Goal: Task Accomplishment & Management: Manage account settings

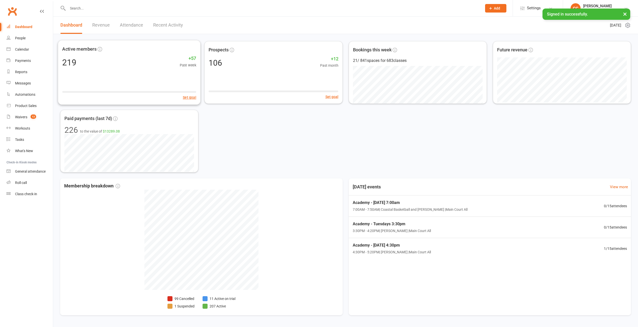
click at [109, 23] on link "Revenue" at bounding box center [101, 25] width 18 height 17
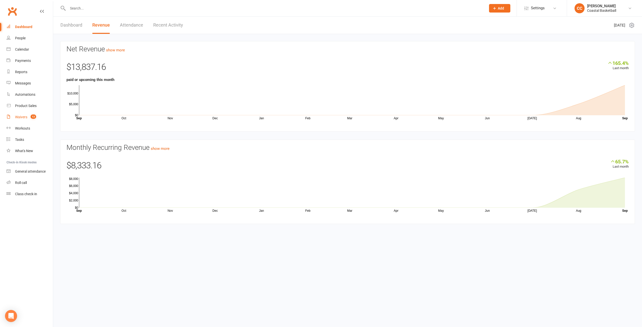
click at [22, 116] on div "Waivers" at bounding box center [21, 117] width 12 height 4
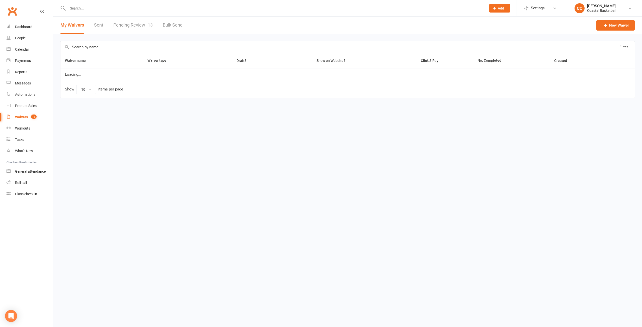
select select "25"
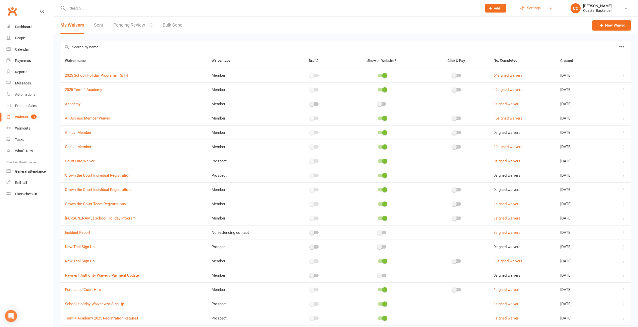
click at [536, 4] on span "Settings" at bounding box center [534, 8] width 14 height 11
click at [540, 21] on link "Membership Plans" at bounding box center [538, 23] width 50 height 12
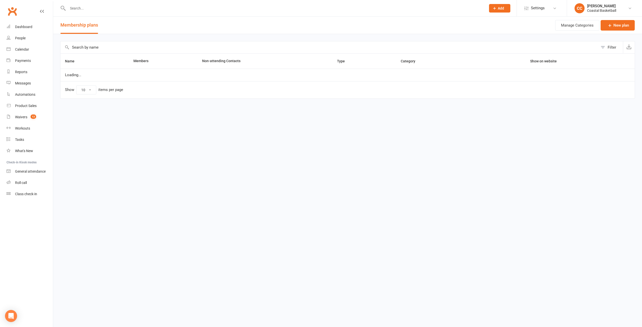
select select "50"
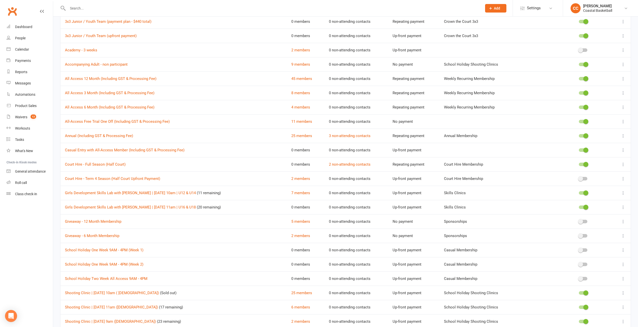
scroll to position [351, 0]
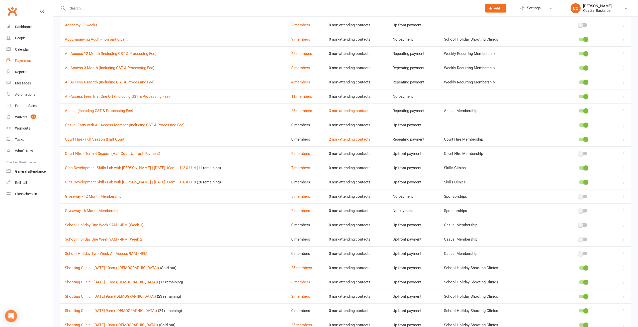
click at [26, 58] on link "Payments" at bounding box center [30, 60] width 46 height 11
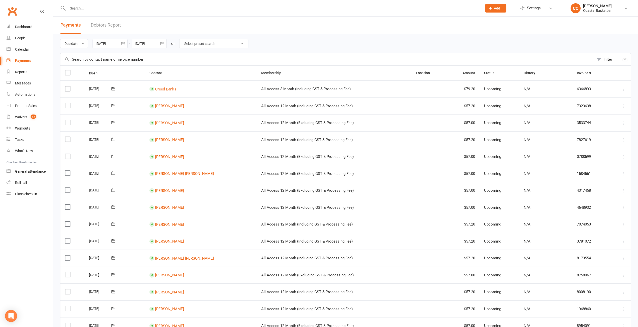
click at [111, 25] on link "Debtors Report" at bounding box center [106, 25] width 30 height 17
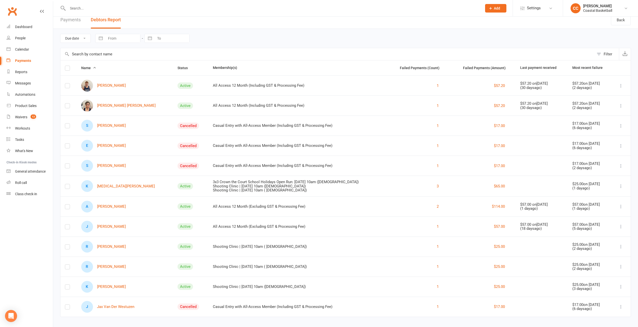
scroll to position [10, 0]
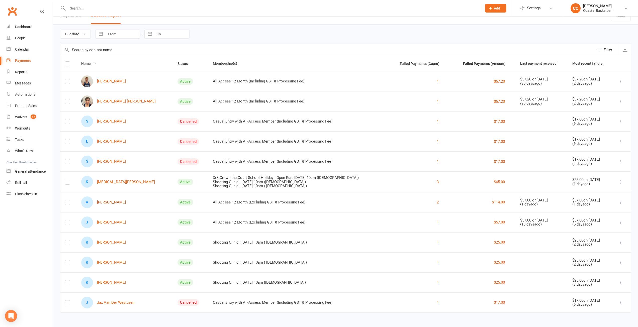
click at [118, 204] on link "A [PERSON_NAME]" at bounding box center [103, 203] width 45 height 12
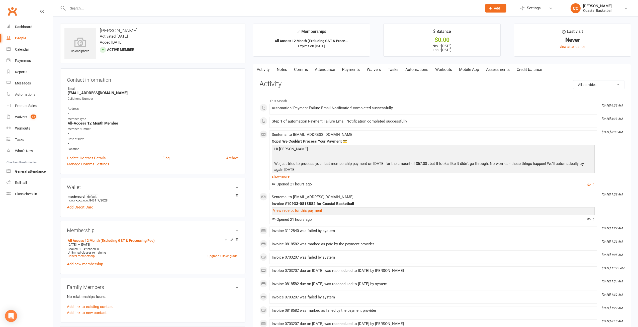
click at [354, 70] on link "Payments" at bounding box center [351, 70] width 25 height 12
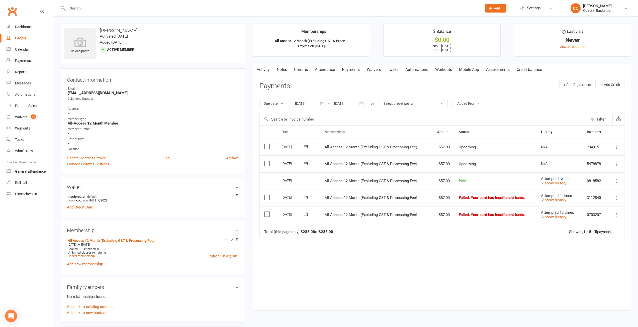
click at [618, 212] on icon at bounding box center [617, 214] width 5 height 5
click at [586, 255] on link "Skip" at bounding box center [595, 255] width 50 height 10
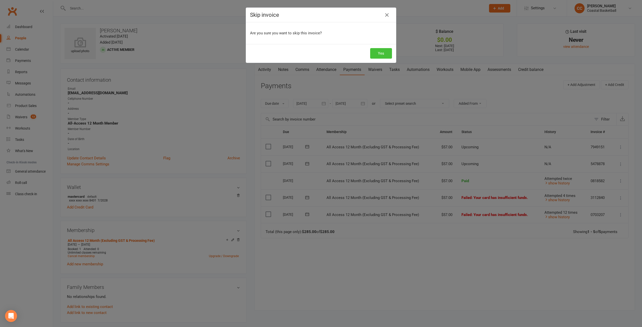
click at [378, 56] on button "Yes" at bounding box center [381, 53] width 22 height 11
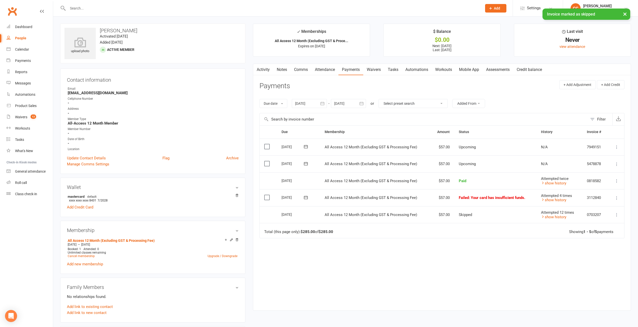
click at [617, 197] on icon at bounding box center [617, 198] width 5 height 5
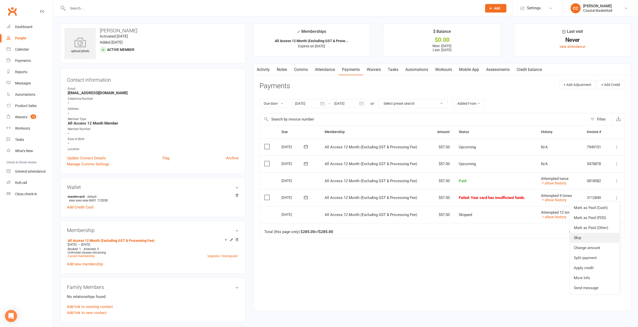
click at [588, 239] on link "Skip" at bounding box center [595, 238] width 50 height 10
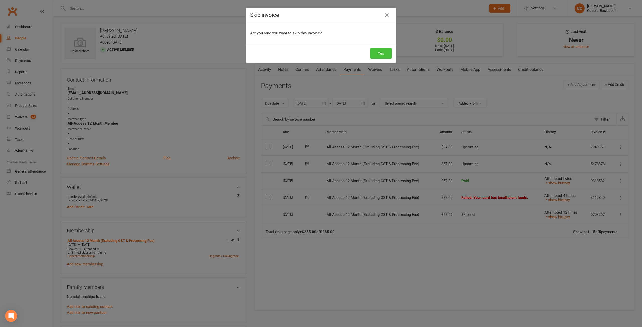
click at [383, 55] on button "Yes" at bounding box center [381, 53] width 22 height 11
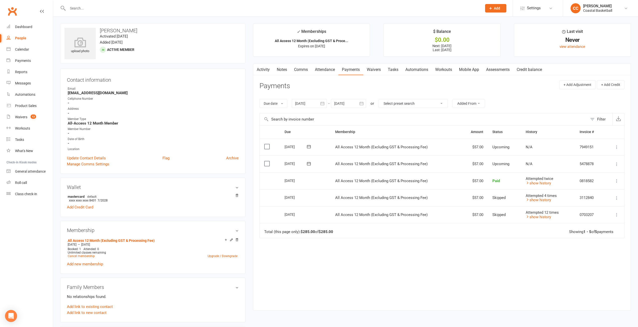
click at [363, 104] on icon "button" at bounding box center [361, 103] width 5 height 5
click at [407, 172] on span "31" at bounding box center [407, 173] width 4 height 4
type input "[DATE]"
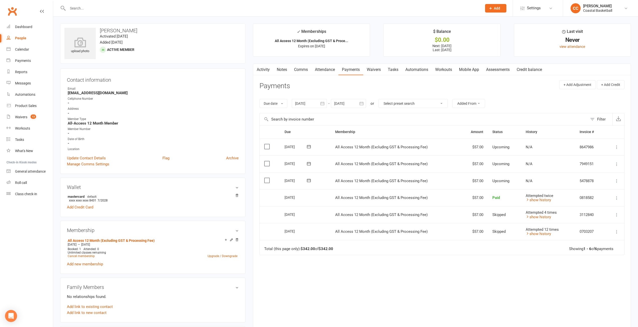
click at [83, 6] on input "text" at bounding box center [272, 8] width 413 height 7
type input "august"
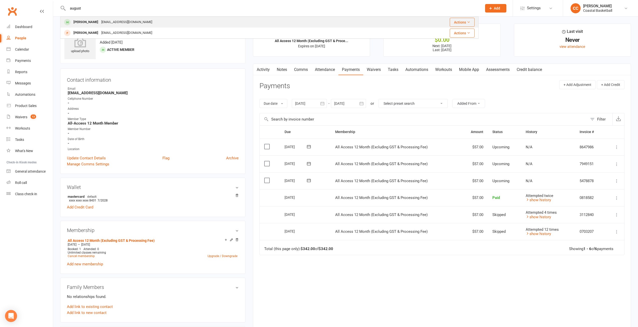
click at [94, 22] on div "[PERSON_NAME]" at bounding box center [86, 22] width 28 height 7
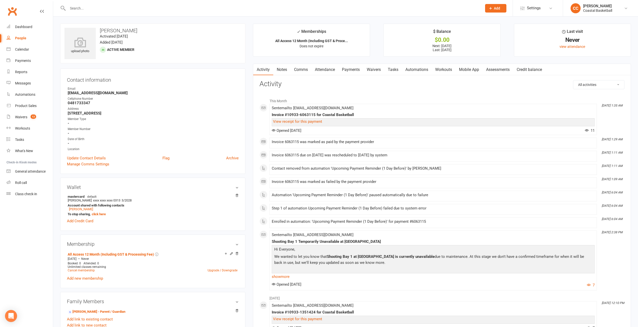
click at [353, 67] on link "Payments" at bounding box center [351, 70] width 25 height 12
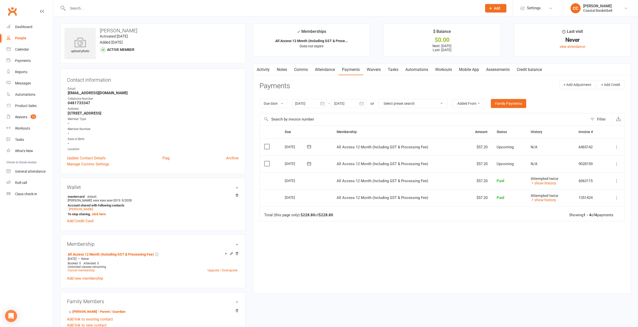
click at [616, 179] on icon at bounding box center [617, 181] width 5 height 5
click at [583, 191] on link "Refund" at bounding box center [595, 191] width 50 height 10
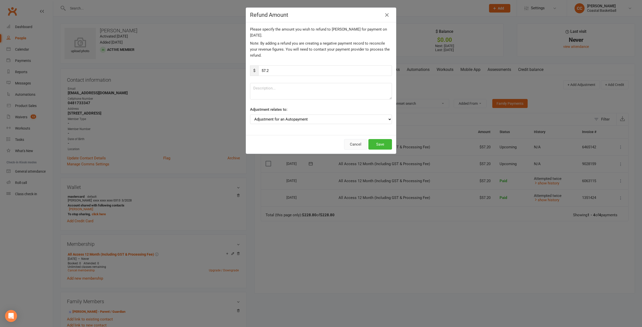
click at [357, 143] on button "Cancel" at bounding box center [355, 144] width 23 height 11
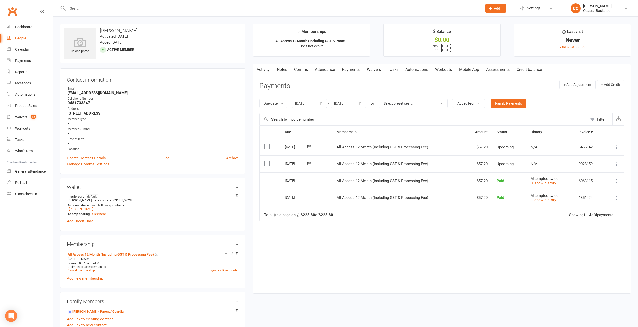
click at [351, 204] on td "All Access 12 Month (Including GST & Processing Fee)" at bounding box center [398, 197] width 132 height 17
click at [618, 162] on icon at bounding box center [617, 164] width 5 height 5
click at [592, 204] on link "Skip" at bounding box center [595, 204] width 50 height 10
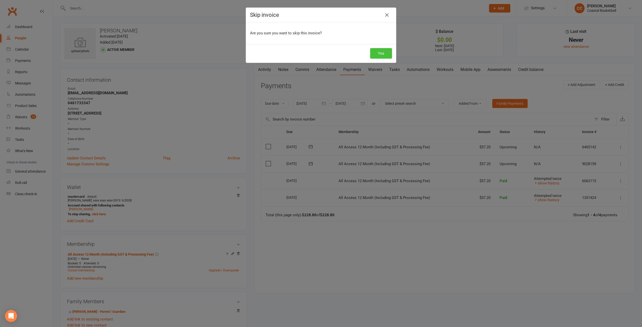
click at [387, 53] on button "Yes" at bounding box center [381, 53] width 22 height 11
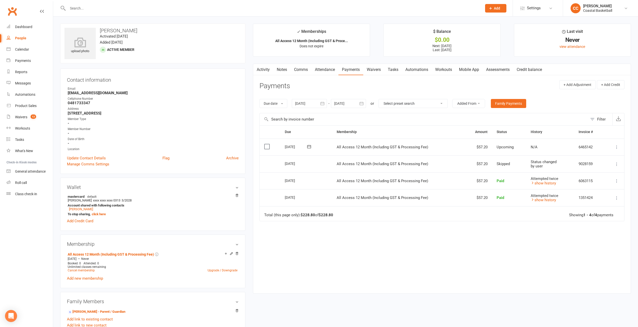
click at [96, 8] on input "text" at bounding box center [272, 8] width 413 height 7
type input "[PERSON_NAME]"
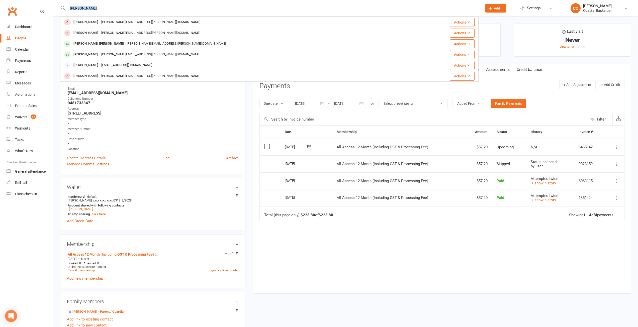
click at [93, 16] on div "[PERSON_NAME] Boyle [EMAIL_ADDRESS][PERSON_NAME][DOMAIN_NAME] Actions [PERSON_N…" at bounding box center [319, 8] width 638 height 17
click at [91, 22] on div "[PERSON_NAME]" at bounding box center [86, 22] width 28 height 7
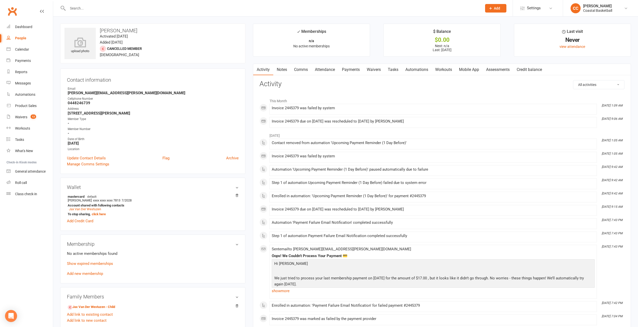
click at [354, 70] on link "Payments" at bounding box center [351, 70] width 25 height 12
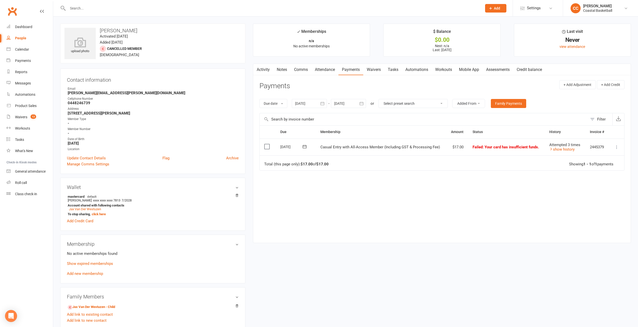
drag, startPoint x: 93, startPoint y: 12, endPoint x: 94, endPoint y: 8, distance: 4.7
click at [94, 10] on div at bounding box center [269, 8] width 419 height 16
click at [94, 7] on input "text" at bounding box center [272, 8] width 413 height 7
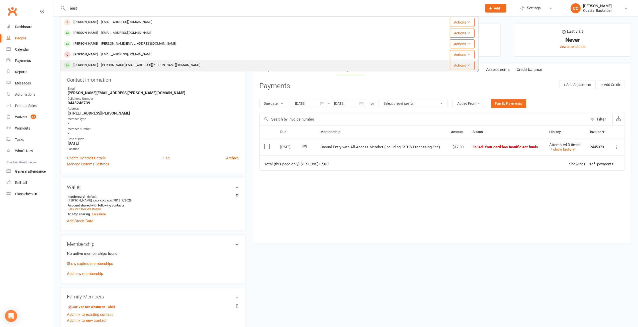
type input "aust"
click at [113, 64] on div "[PERSON_NAME][EMAIL_ADDRESS][PERSON_NAME][DOMAIN_NAME]" at bounding box center [151, 65] width 102 height 7
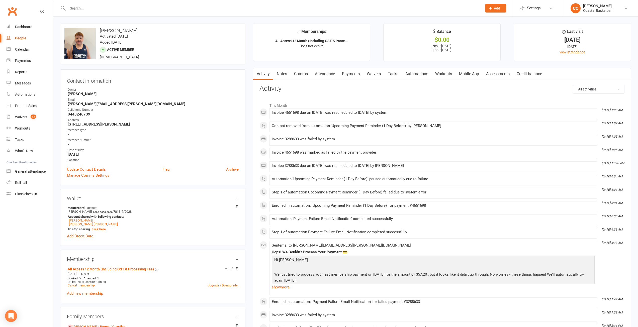
scroll to position [25, 0]
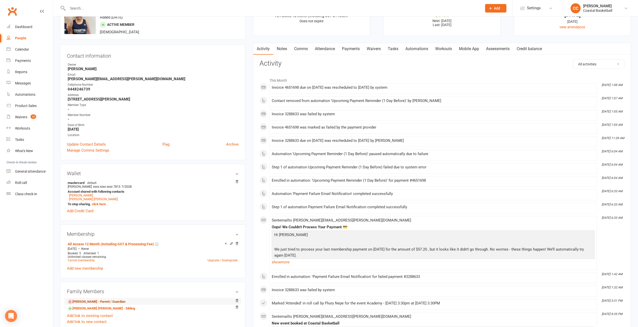
click at [120, 303] on link "[PERSON_NAME] - Parent / Guardian" at bounding box center [97, 302] width 58 height 5
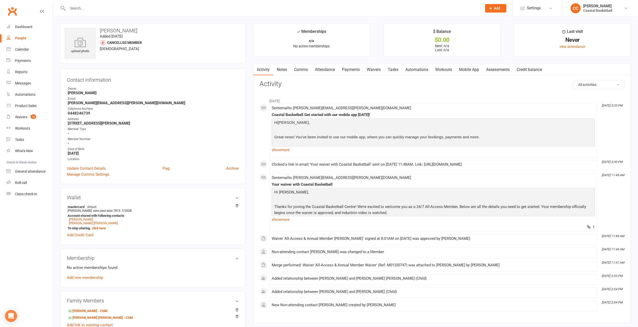
click at [348, 73] on link "Payments" at bounding box center [351, 70] width 25 height 12
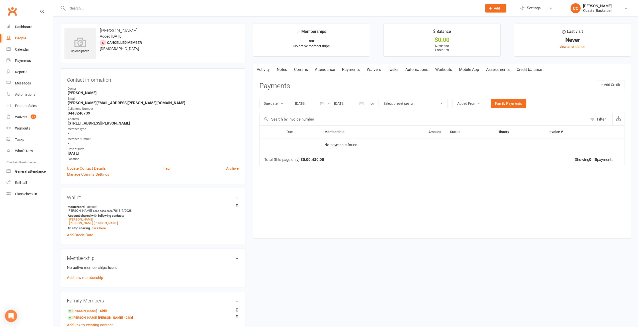
click at [259, 71] on button "button" at bounding box center [256, 69] width 6 height 11
click at [86, 7] on input "text" at bounding box center [272, 8] width 413 height 7
click at [29, 27] on div "Dashboard" at bounding box center [23, 27] width 17 height 4
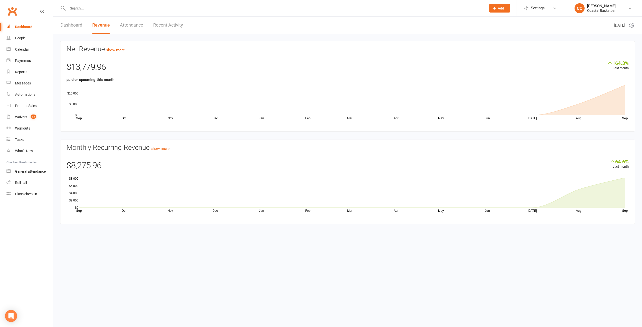
click at [84, 8] on input "text" at bounding box center [274, 8] width 416 height 7
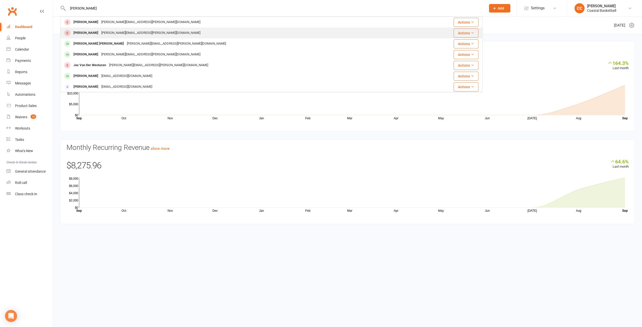
type input "[PERSON_NAME]"
click at [134, 33] on div "[PERSON_NAME][EMAIL_ADDRESS][PERSON_NAME][DOMAIN_NAME]" at bounding box center [151, 32] width 102 height 7
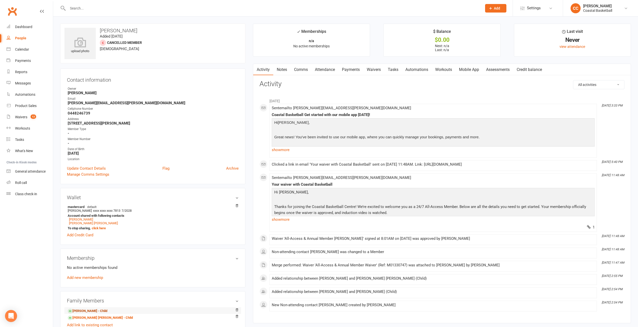
click at [97, 312] on link "[PERSON_NAME] - Child" at bounding box center [88, 311] width 40 height 5
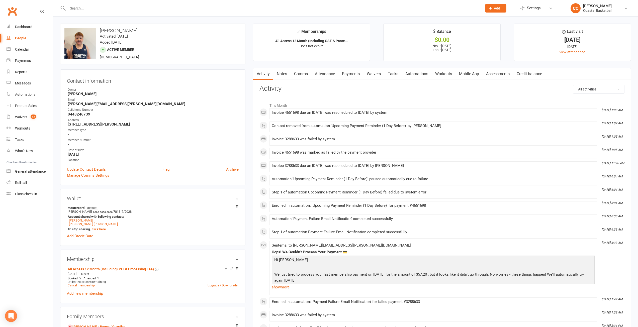
click at [352, 75] on link "Payments" at bounding box center [351, 74] width 25 height 12
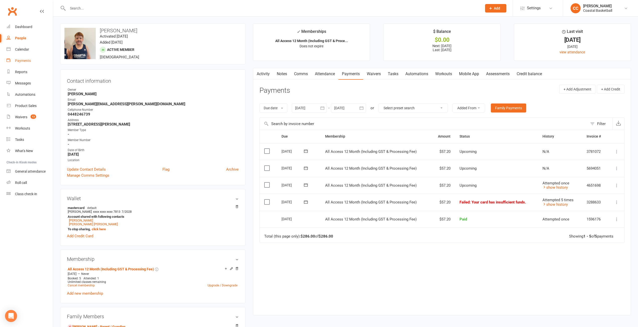
click at [32, 62] on link "Payments" at bounding box center [30, 60] width 46 height 11
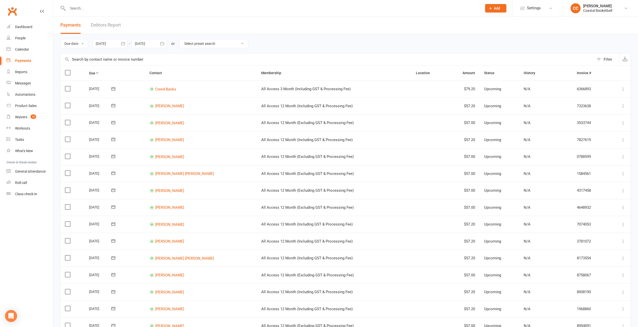
click at [103, 28] on link "Debtors Report" at bounding box center [106, 25] width 30 height 17
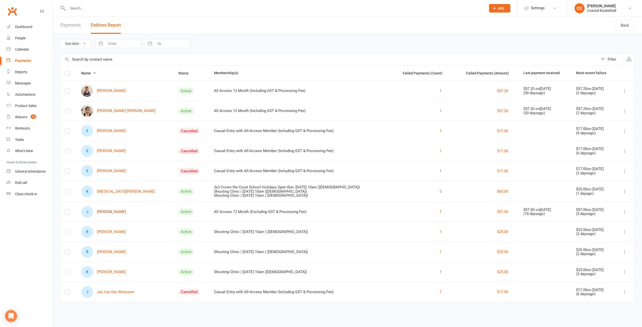
click at [112, 211] on link "J [PERSON_NAME]" at bounding box center [103, 212] width 45 height 12
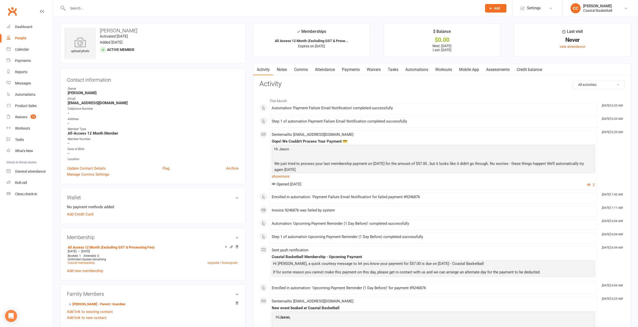
click at [353, 71] on link "Payments" at bounding box center [351, 70] width 25 height 12
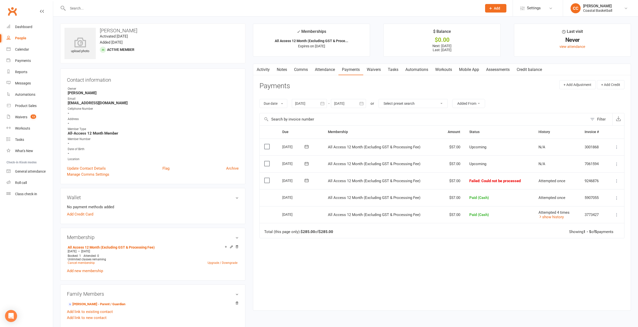
click at [618, 182] on icon at bounding box center [617, 181] width 5 height 5
click at [605, 211] on link "Mark as Paid (Other)" at bounding box center [595, 211] width 50 height 10
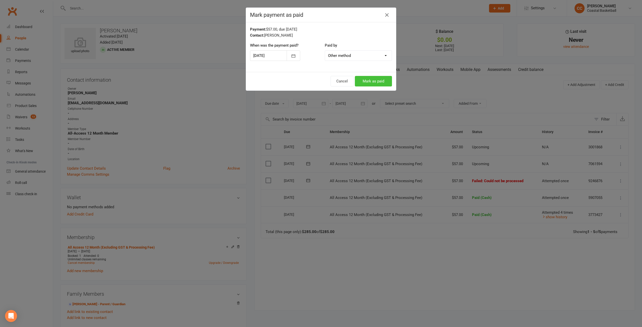
click at [379, 81] on button "Mark as paid" at bounding box center [373, 81] width 37 height 11
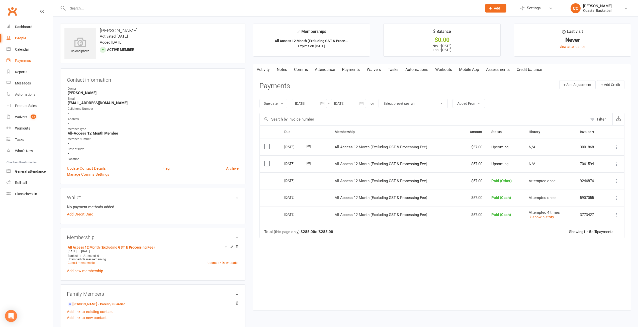
click at [26, 60] on div "Payments" at bounding box center [23, 61] width 16 height 4
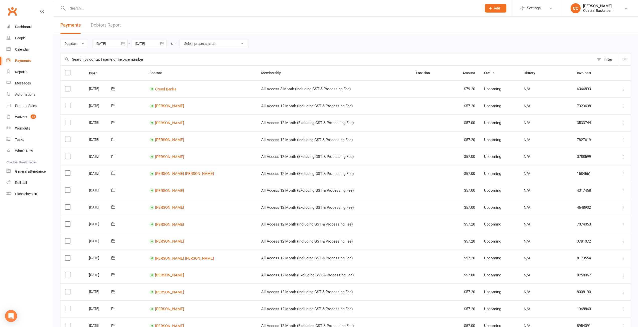
click at [102, 24] on link "Debtors Report" at bounding box center [106, 25] width 30 height 17
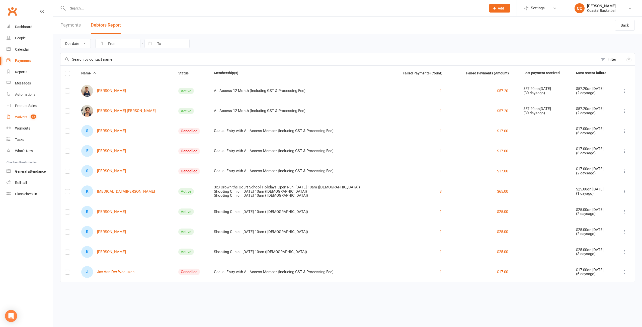
click at [26, 116] on div "Waivers" at bounding box center [21, 117] width 12 height 4
select select "25"
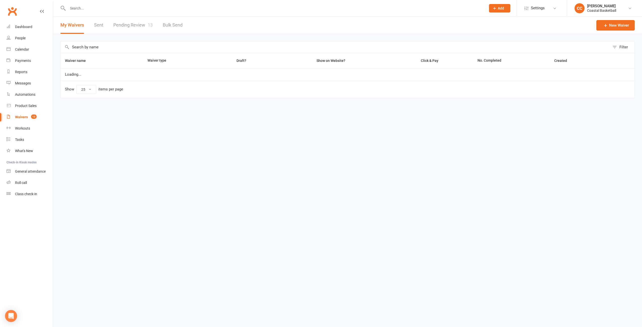
click at [141, 29] on link "Pending Review 13" at bounding box center [132, 25] width 39 height 17
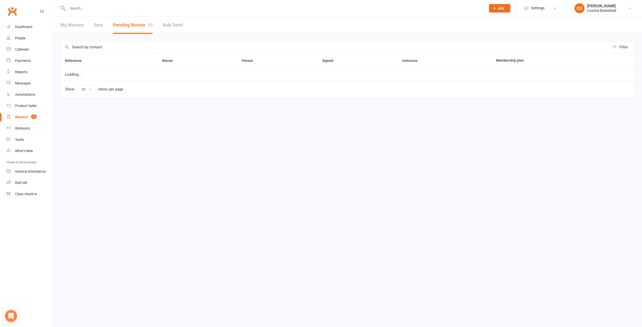
select select "25"
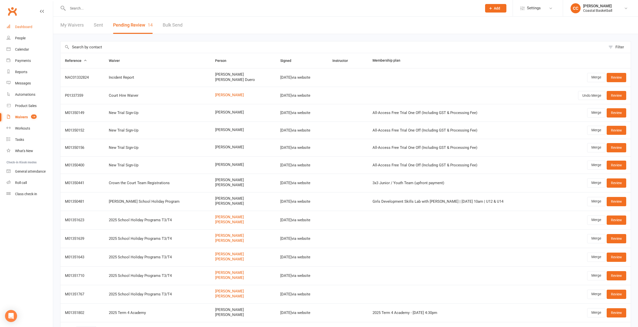
click at [27, 29] on link "Dashboard" at bounding box center [30, 26] width 46 height 11
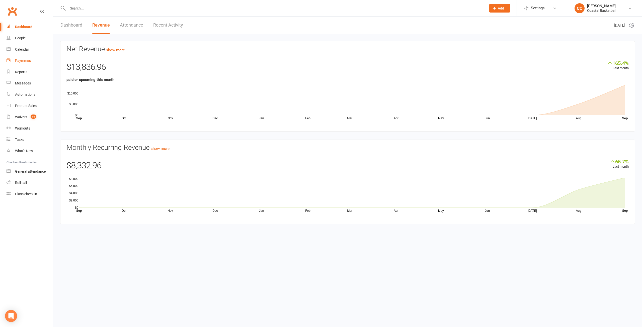
click at [29, 62] on div "Payments" at bounding box center [23, 61] width 16 height 4
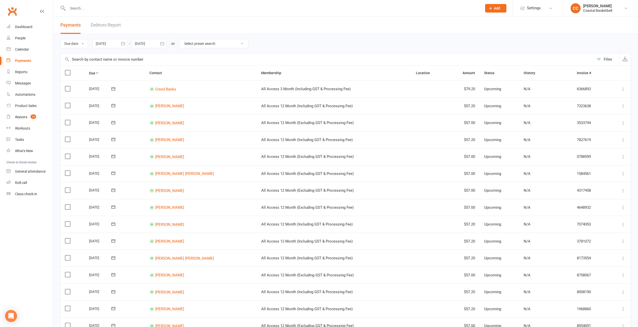
click at [125, 43] on icon "button" at bounding box center [123, 43] width 5 height 5
click at [181, 56] on icon "button" at bounding box center [180, 56] width 4 height 4
click at [138, 93] on button "16" at bounding box center [135, 93] width 11 height 9
type input "[DATE]"
click at [166, 43] on button "button" at bounding box center [162, 43] width 9 height 9
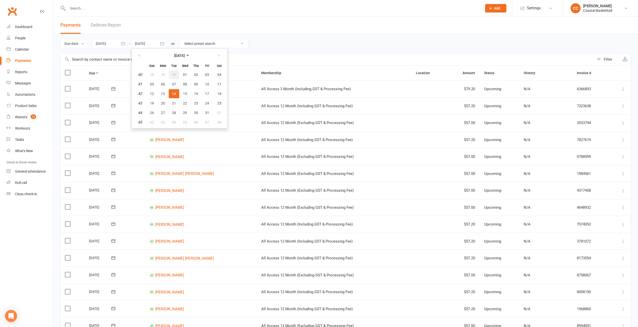
click at [176, 75] on span "30" at bounding box center [174, 75] width 4 height 4
type input "[DATE]"
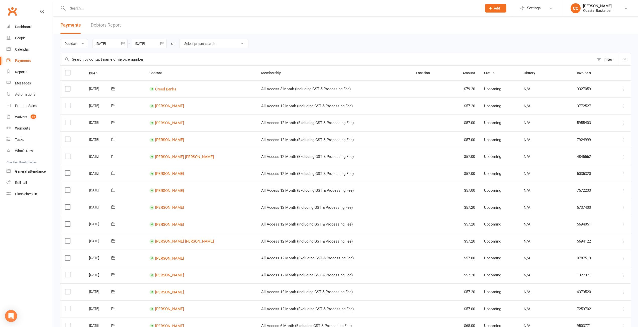
click at [275, 40] on div "Due date Due date Date paid Date failed [DATE] [DATE] Sun Mon Tue Wed Thu Fri S…" at bounding box center [345, 43] width 571 height 19
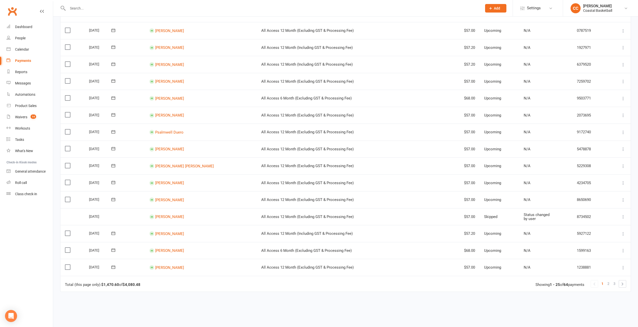
scroll to position [265, 0]
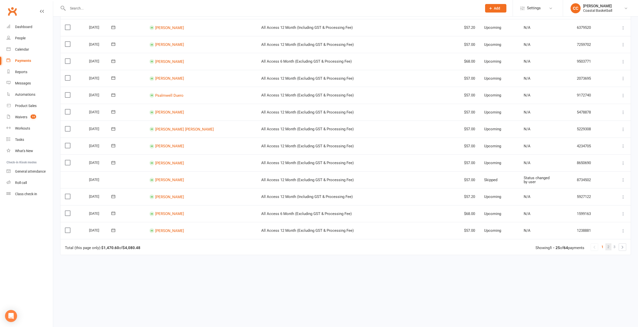
click at [610, 247] on span "2" at bounding box center [609, 247] width 2 height 7
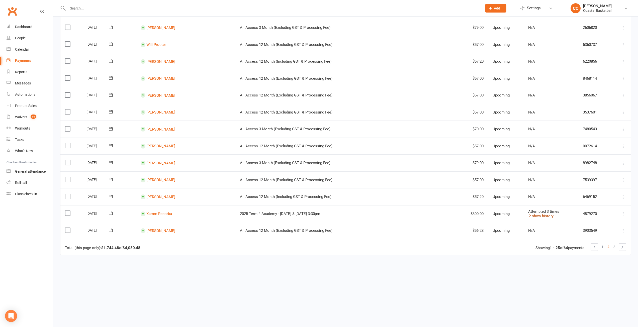
click at [533, 218] on link "show history" at bounding box center [541, 216] width 25 height 5
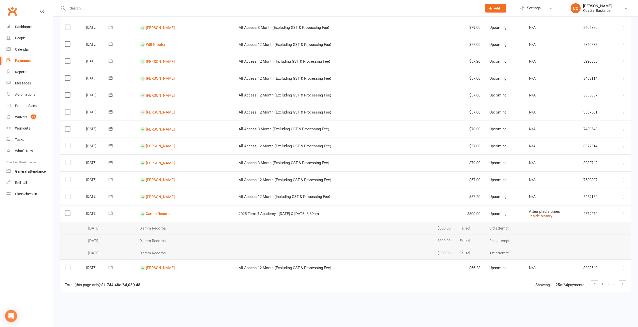
click at [533, 217] on link "hide history" at bounding box center [540, 216] width 23 height 5
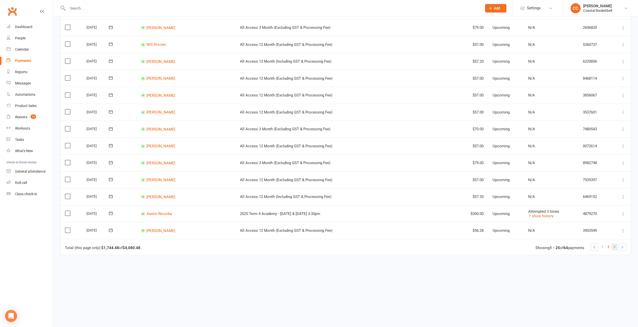
click at [616, 248] on link "3" at bounding box center [615, 247] width 6 height 7
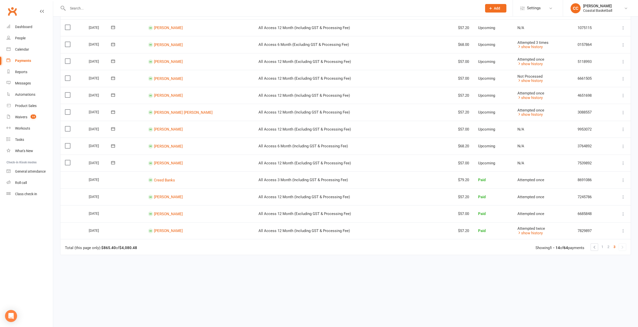
scroll to position [0, 0]
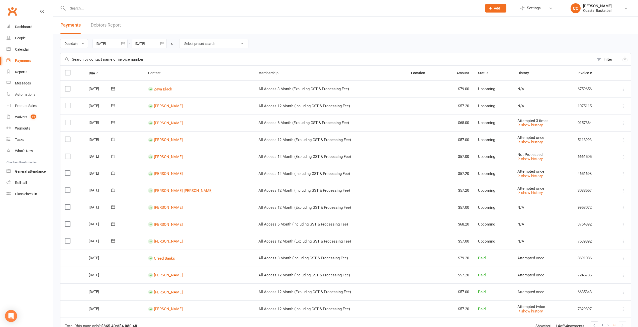
click at [124, 42] on icon "button" at bounding box center [123, 43] width 4 height 3
click at [183, 56] on button "button" at bounding box center [180, 55] width 11 height 9
click at [150, 74] on button "01" at bounding box center [146, 74] width 11 height 9
type input "[DATE]"
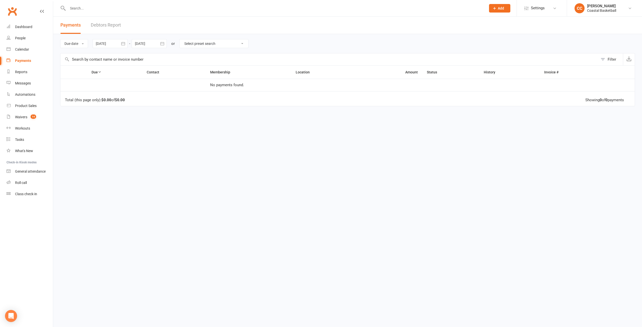
click at [166, 43] on button "button" at bounding box center [162, 43] width 9 height 9
click at [221, 56] on icon "button" at bounding box center [219, 56] width 4 height 4
click at [208, 113] on span "31" at bounding box center [207, 113] width 4 height 4
type input "[DATE]"
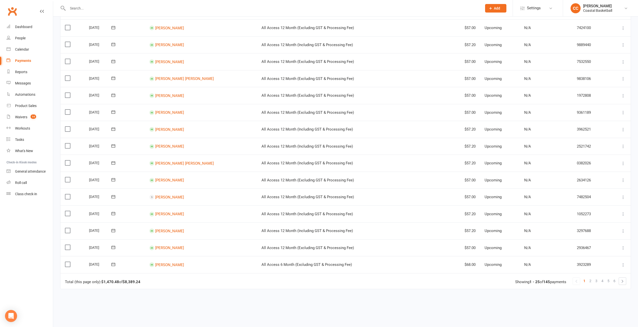
scroll to position [265, 0]
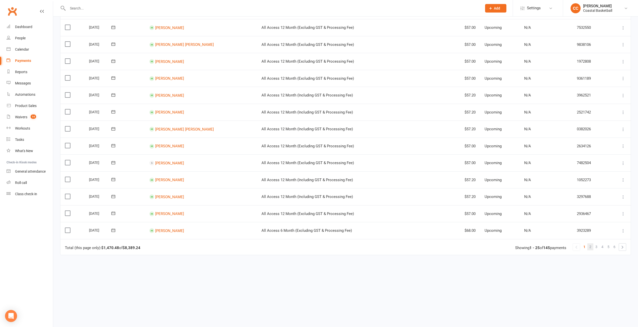
click at [592, 246] on link "2" at bounding box center [591, 247] width 6 height 7
click at [597, 248] on span "3" at bounding box center [597, 247] width 2 height 7
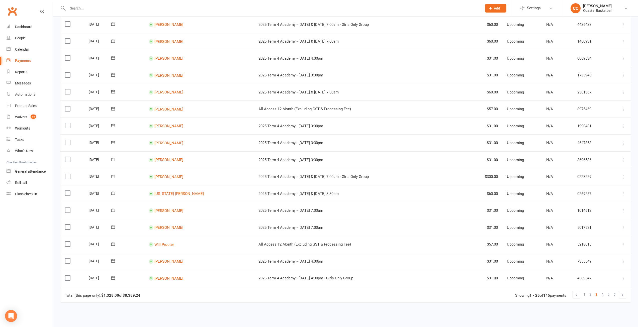
scroll to position [226, 0]
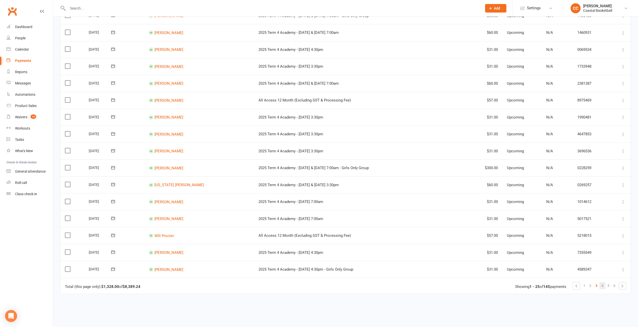
click at [604, 286] on span "4" at bounding box center [603, 285] width 2 height 7
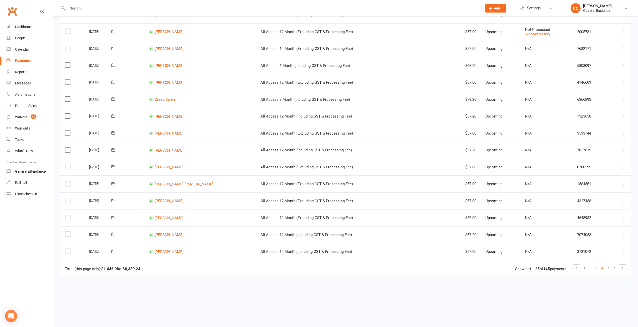
scroll to position [251, 0]
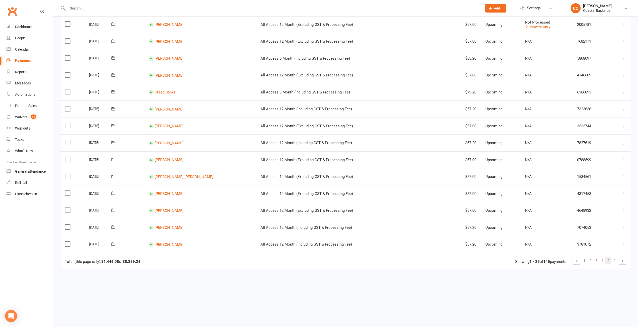
click at [609, 261] on span "5" at bounding box center [609, 260] width 2 height 7
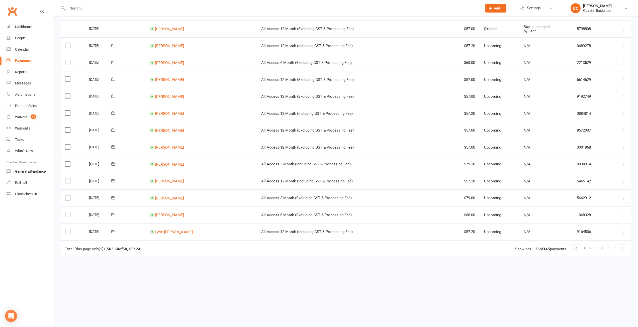
scroll to position [265, 0]
click at [615, 249] on span "6" at bounding box center [615, 247] width 2 height 7
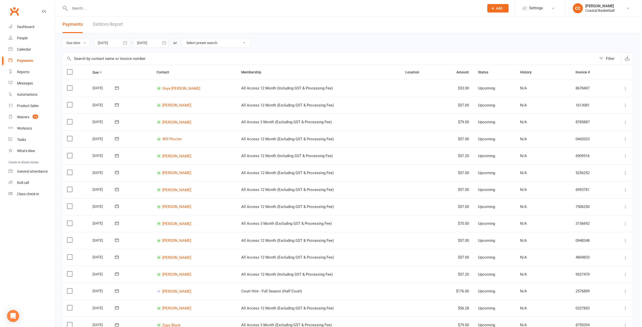
scroll to position [0, 0]
click at [26, 25] on div "Dashboard" at bounding box center [23, 27] width 17 height 4
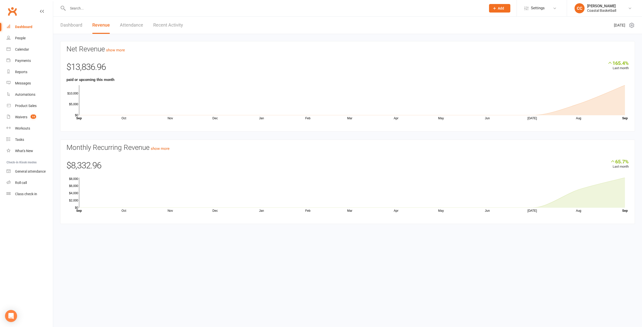
click at [140, 239] on html "Prospect Member Non-attending contact Class / event Appointment Task Membership…" at bounding box center [321, 119] width 642 height 239
